Goal: Find specific page/section: Find specific page/section

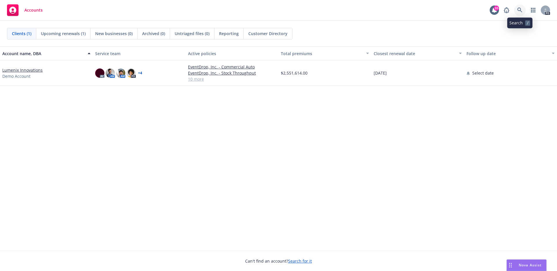
click at [520, 12] on icon at bounding box center [520, 10] width 5 height 5
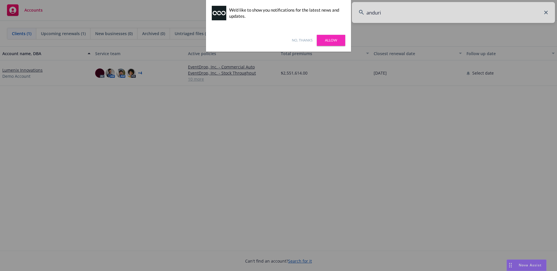
type input "anduril"
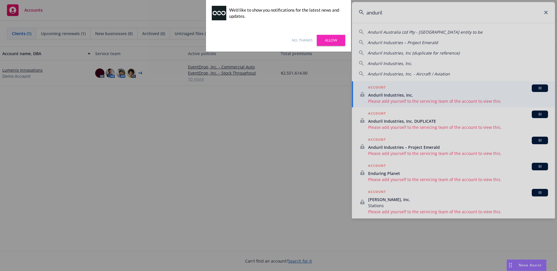
click at [303, 39] on link "No, thanks" at bounding box center [302, 40] width 21 height 5
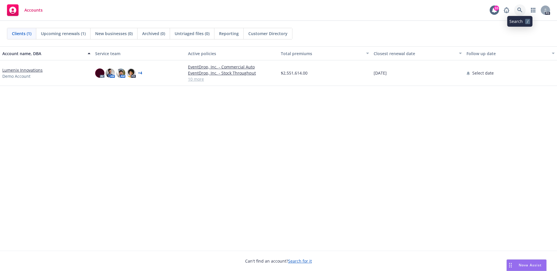
click at [518, 10] on icon at bounding box center [520, 10] width 5 height 5
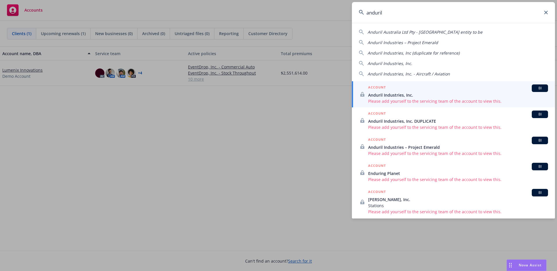
type input "anduril"
click at [491, 94] on span "Anduril Industries, Inc." at bounding box center [458, 95] width 180 height 6
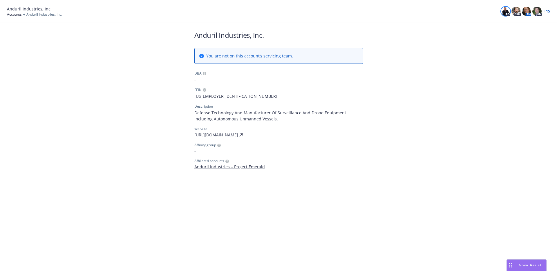
click at [506, 9] on img at bounding box center [505, 11] width 9 height 9
click at [515, 11] on img at bounding box center [516, 11] width 9 height 9
click at [444, 10] on div "Anduril Industries, Inc. Accounts Anduril Industries, Inc. PD PD AM PD + 15" at bounding box center [278, 11] width 543 height 11
